Goal: Information Seeking & Learning: Learn about a topic

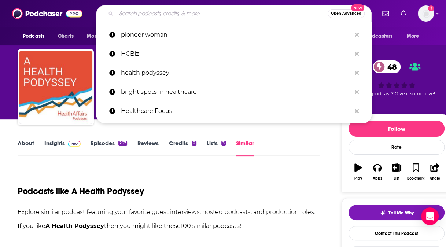
scroll to position [0, 5]
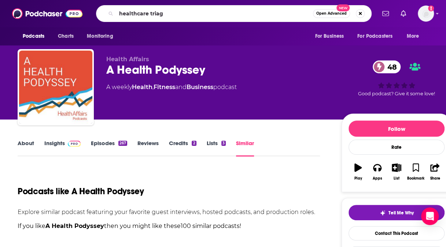
type input "healthcare triage"
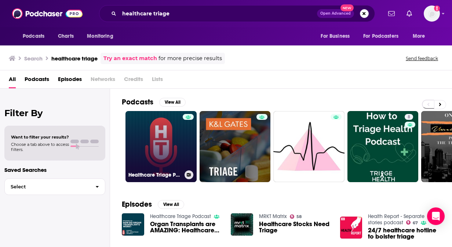
click at [169, 146] on link "Healthcare Triage Podcast" at bounding box center [160, 146] width 71 height 71
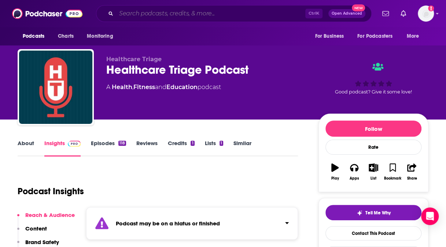
click at [152, 11] on input "Search podcasts, credits, & more..." at bounding box center [210, 14] width 189 height 12
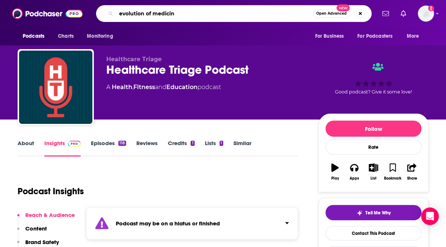
type input "evolution of medicine"
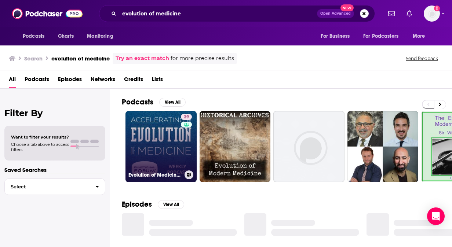
click at [164, 129] on link "39 Evolution of Medicine Podcast" at bounding box center [160, 146] width 71 height 71
